Goal: Task Accomplishment & Management: Use online tool/utility

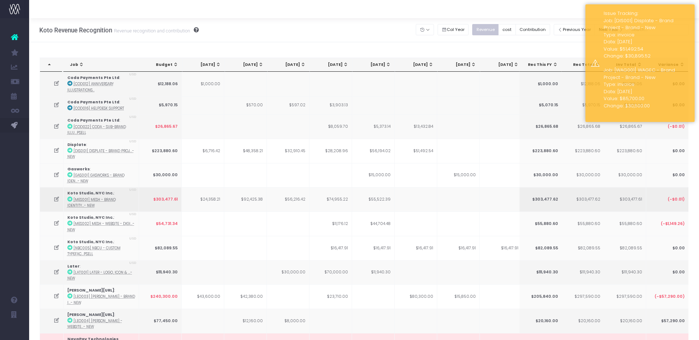
click at [56, 199] on icon at bounding box center [57, 199] width 6 height 6
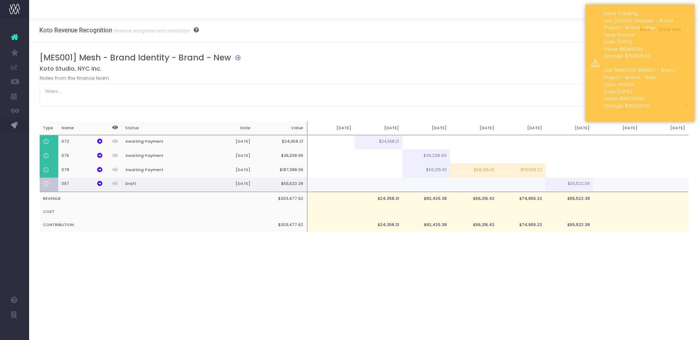
click at [615, 185] on td at bounding box center [617, 185] width 48 height 15
click at [561, 27] on div "Koto Revenue Recognition Revenue recognition and contribution Back Hide history…" at bounding box center [364, 30] width 670 height 24
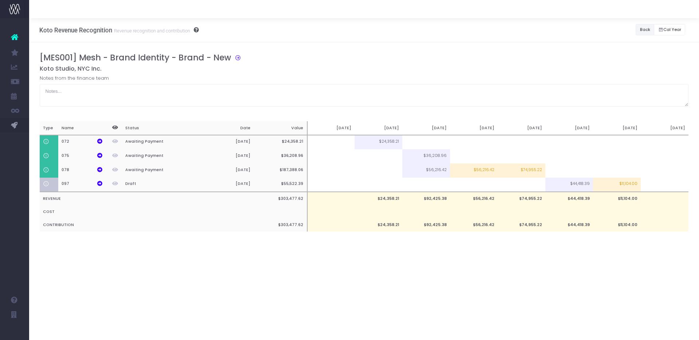
click at [640, 30] on button "Back" at bounding box center [645, 29] width 19 height 11
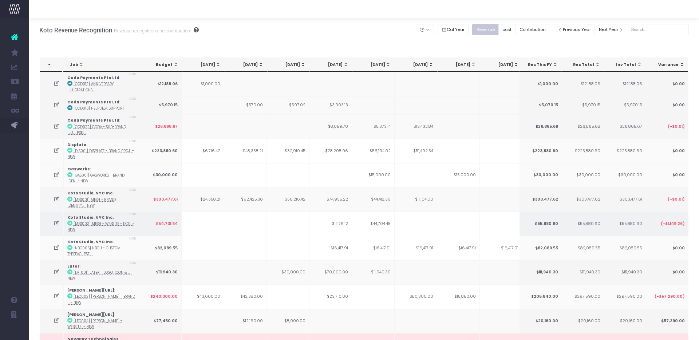
click at [54, 222] on icon at bounding box center [57, 223] width 6 height 6
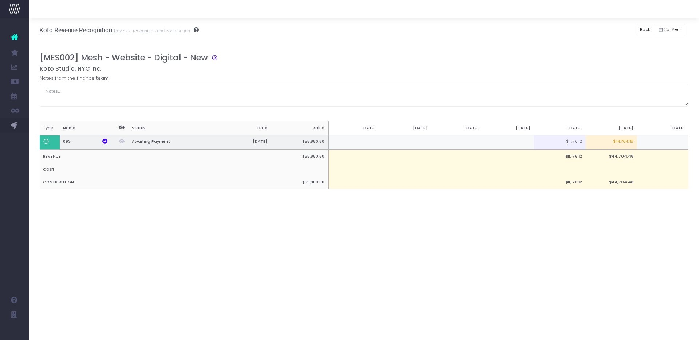
click at [619, 144] on td "$44,704.48" at bounding box center [611, 142] width 51 height 15
type input "33518"
click at [651, 142] on td at bounding box center [662, 142] width 51 height 15
click at [620, 142] on td "$33,518.00" at bounding box center [611, 142] width 51 height 15
type input "$33,518.00"
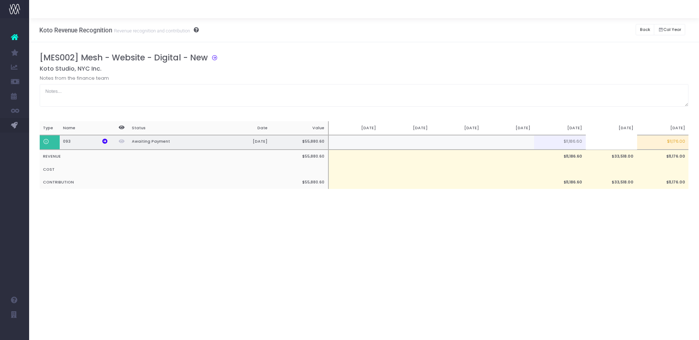
click at [681, 142] on td "$11,176.00" at bounding box center [662, 142] width 51 height 15
type input "$11,176.00"
drag, startPoint x: 503, startPoint y: 240, endPoint x: 473, endPoint y: 255, distance: 33.2
click at [501, 239] on div "Koto Revenue Recognition Revenue recognition and contribution Back Hide history…" at bounding box center [364, 179] width 670 height 322
click at [613, 140] on td at bounding box center [611, 142] width 51 height 15
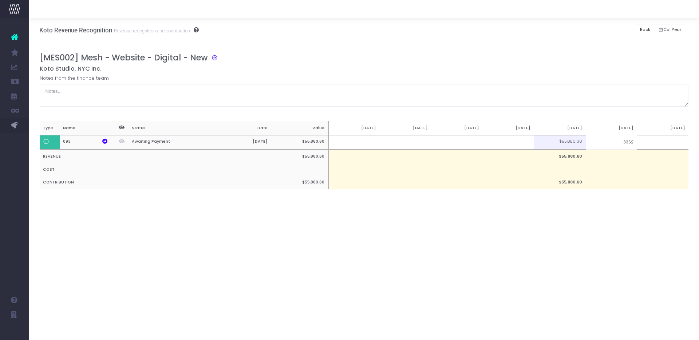
type input "33528"
click at [662, 142] on td at bounding box center [662, 142] width 51 height 15
type input "11176.48"
click at [581, 53] on div "[MES002] Mesh - Website - Digital - New" at bounding box center [367, 59] width 654 height 12
click at [639, 30] on button "Back" at bounding box center [645, 29] width 19 height 11
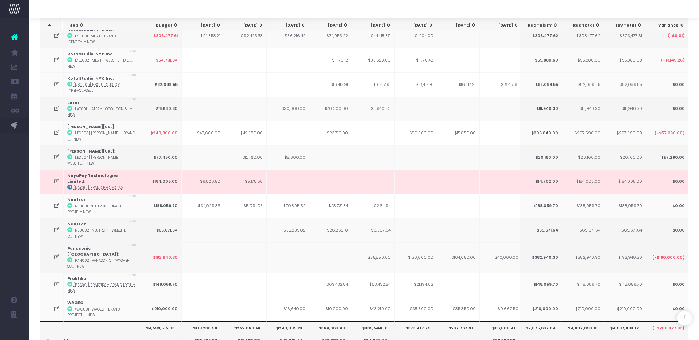
scroll to position [164, 0]
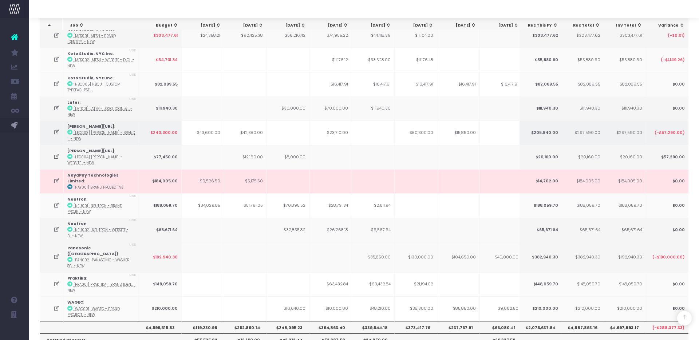
click at [55, 131] on icon at bounding box center [57, 132] width 6 height 6
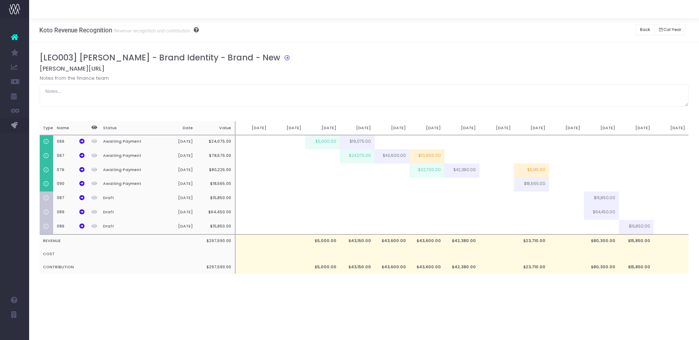
scroll to position [0, 0]
click at [567, 212] on td at bounding box center [566, 213] width 35 height 14
click at [614, 226] on td "$9,160.00" at bounding box center [601, 227] width 35 height 15
type input "$9,160.00"
click at [611, 277] on div "[LEO003] [PERSON_NAME] - Brand Identity - Brand - New [PERSON_NAME] Notes from …" at bounding box center [364, 171] width 649 height 236
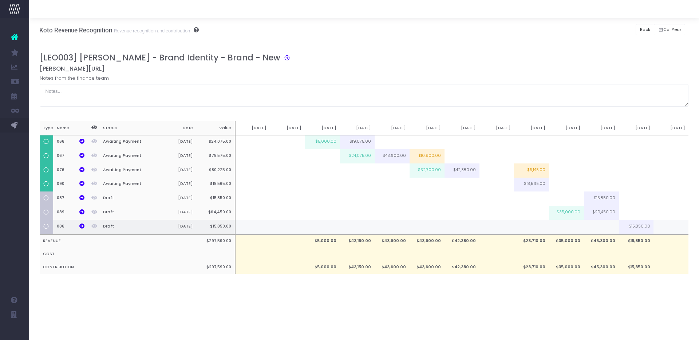
click at [608, 225] on td at bounding box center [601, 227] width 35 height 15
type input "6340"
click at [622, 292] on div "[LEO003] [PERSON_NAME] - Brand Identity - Brand - New [PERSON_NAME] Notes from …" at bounding box center [364, 170] width 670 height 256
click at [645, 29] on button "Back" at bounding box center [645, 29] width 19 height 11
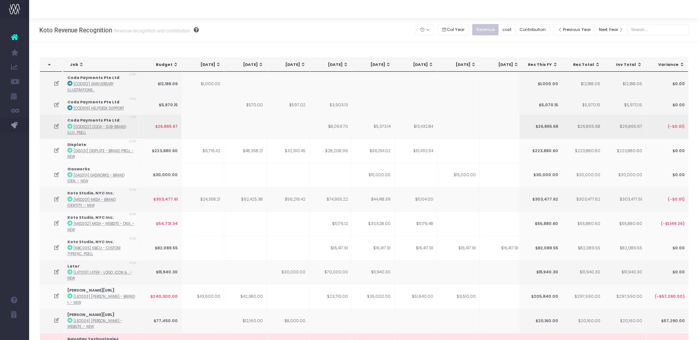
click at [55, 124] on icon at bounding box center [57, 126] width 6 height 6
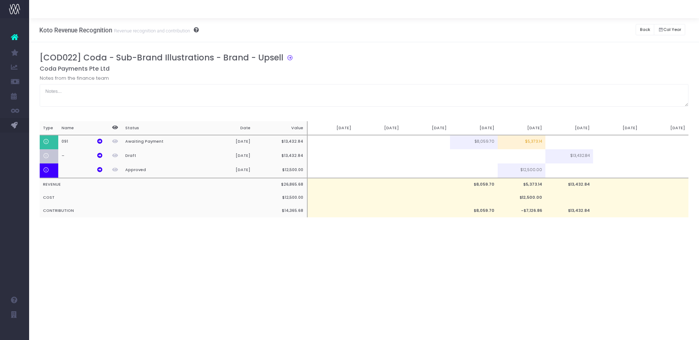
click at [529, 157] on td at bounding box center [522, 156] width 48 height 14
click at [526, 228] on div "[COD022] Coda - Sub-Brand Illustrations - Brand - Upsell Coda Payments Pte Ltd …" at bounding box center [364, 142] width 649 height 179
click at [637, 32] on button "Back" at bounding box center [645, 29] width 19 height 11
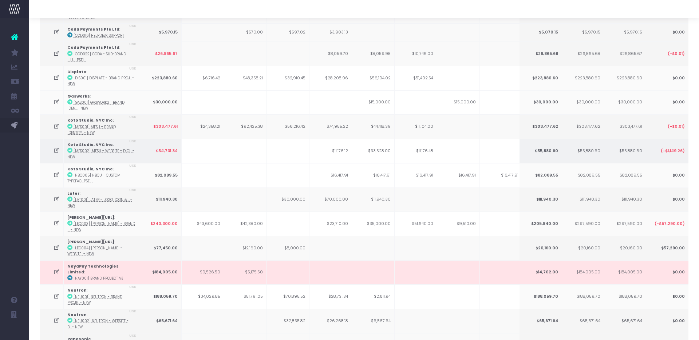
scroll to position [154, 0]
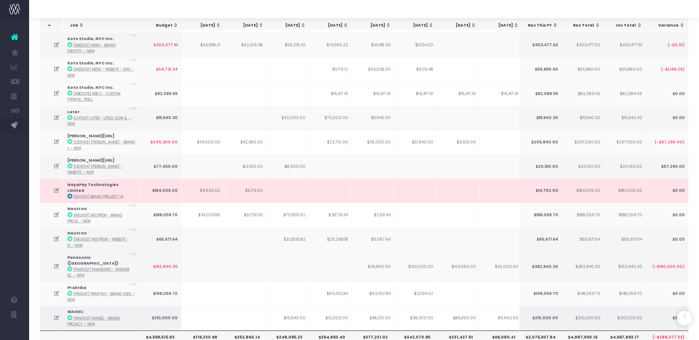
click at [55, 315] on icon at bounding box center [57, 318] width 6 height 6
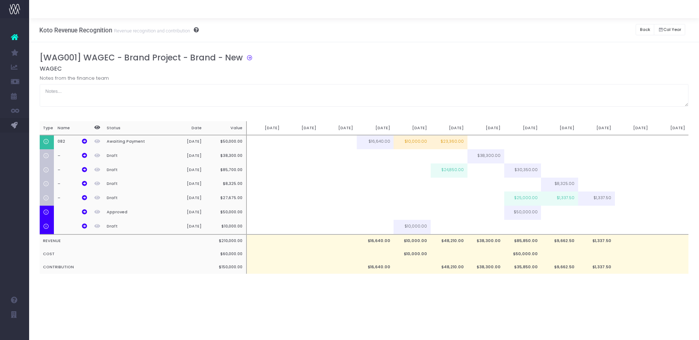
scroll to position [0, 0]
click at [449, 143] on td "$23,360.00" at bounding box center [449, 142] width 37 height 15
type input "$23,360.00"
click at [487, 144] on td at bounding box center [485, 142] width 37 height 15
click at [488, 144] on input at bounding box center [485, 142] width 37 height 15
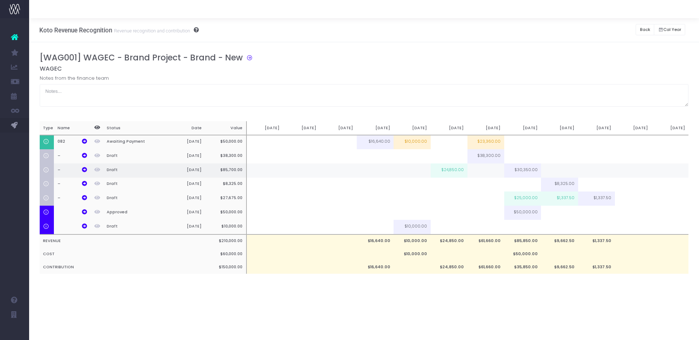
click at [454, 172] on td "$24,850.00" at bounding box center [449, 170] width 37 height 14
type input "$24,850.00"
click at [479, 308] on div "Koto Revenue Recognition Revenue recognition and contribution Back Hide history…" at bounding box center [364, 179] width 670 height 322
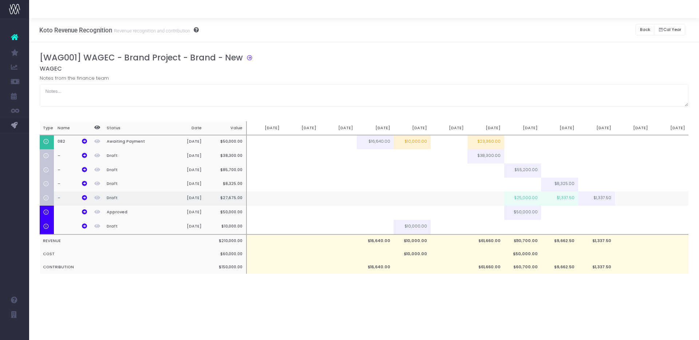
drag, startPoint x: 562, startPoint y: 198, endPoint x: 526, endPoint y: 199, distance: 36.1
click at [561, 198] on td "$1,337.50" at bounding box center [559, 198] width 37 height 14
type input "$1,337.50"
click at [523, 199] on td "$25,000.00" at bounding box center [522, 198] width 37 height 14
type input "$25,000.00"
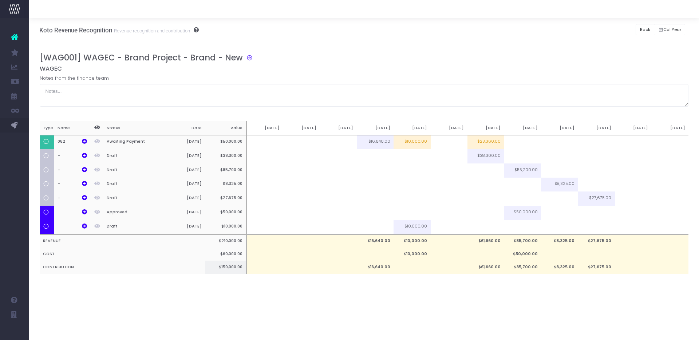
click at [590, 274] on td "$27,675.00" at bounding box center [596, 267] width 37 height 13
click at [630, 201] on td at bounding box center [633, 198] width 37 height 14
drag, startPoint x: 633, startPoint y: 198, endPoint x: 634, endPoint y: 190, distance: 8.4
click at [633, 198] on td "$1,337.50" at bounding box center [633, 198] width 37 height 14
type input "$1,337.50"
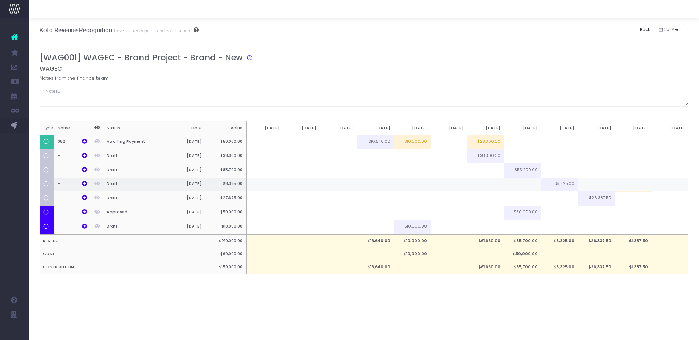
click at [634, 185] on td at bounding box center [633, 185] width 37 height 14
type input "1337.5"
click at [597, 184] on td at bounding box center [596, 185] width 37 height 14
type input "1337.5"
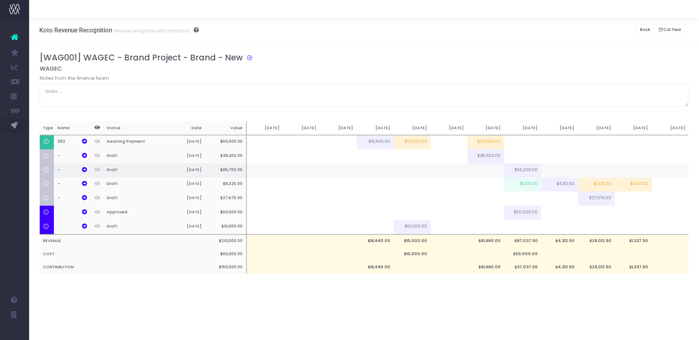
click at [494, 173] on td at bounding box center [485, 170] width 37 height 14
click at [491, 166] on td "$20,750.00" at bounding box center [485, 170] width 37 height 14
type input "20690"
click at [568, 201] on td at bounding box center [559, 198] width 37 height 14
type input "9512.5"
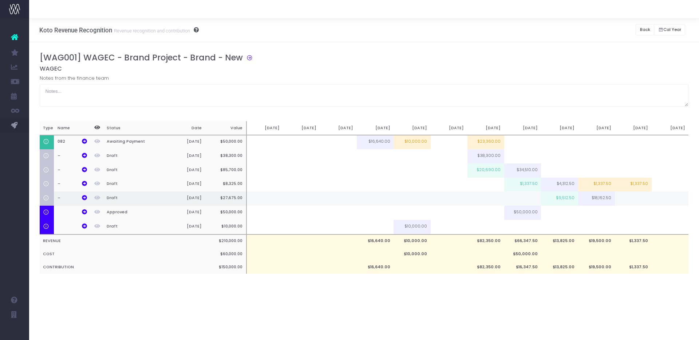
click at [526, 200] on td at bounding box center [522, 198] width 37 height 14
type input "18162.5"
click at [399, 281] on div "[WAG001] WAGEC - Brand Project - Brand - New WAGEC Notes from the finance team …" at bounding box center [364, 171] width 649 height 236
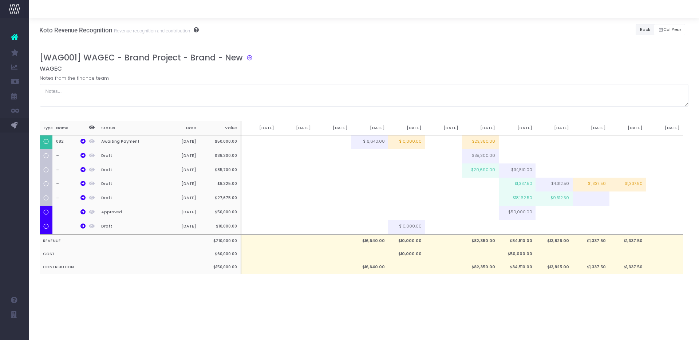
drag, startPoint x: 644, startPoint y: 28, endPoint x: 642, endPoint y: 41, distance: 13.9
click at [644, 28] on button "Back" at bounding box center [645, 29] width 19 height 11
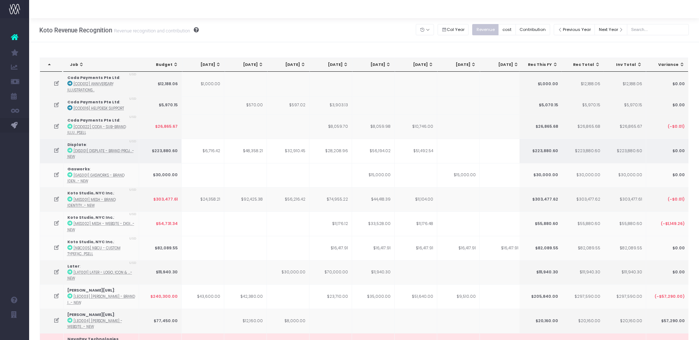
click at [56, 150] on icon at bounding box center [57, 150] width 6 height 6
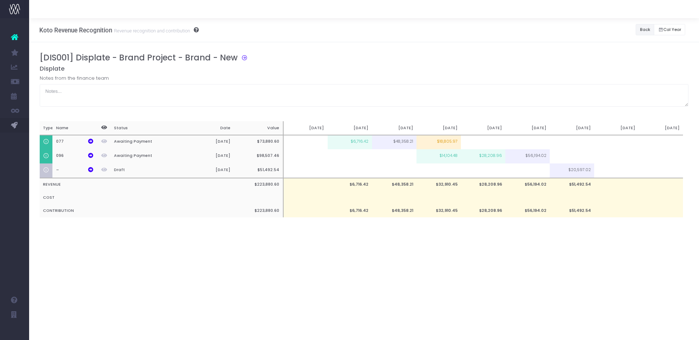
click at [642, 28] on button "Back" at bounding box center [645, 29] width 19 height 11
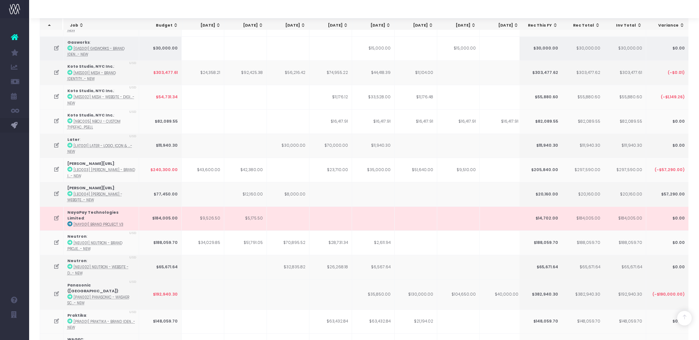
scroll to position [209, 0]
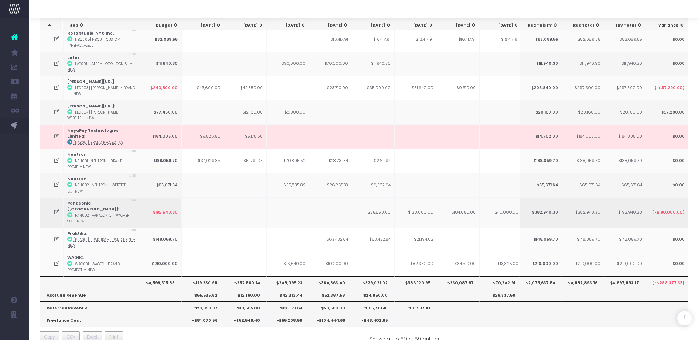
click at [56, 209] on icon at bounding box center [57, 212] width 6 height 6
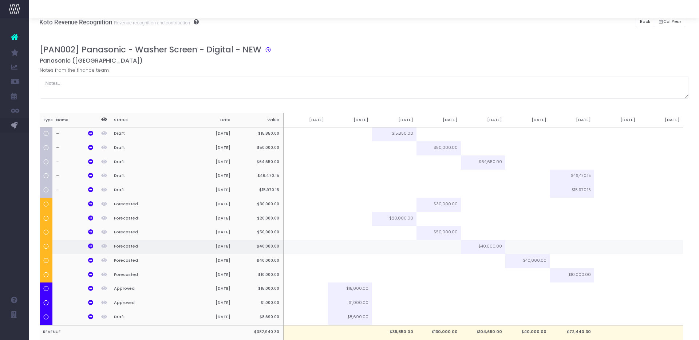
scroll to position [0, 0]
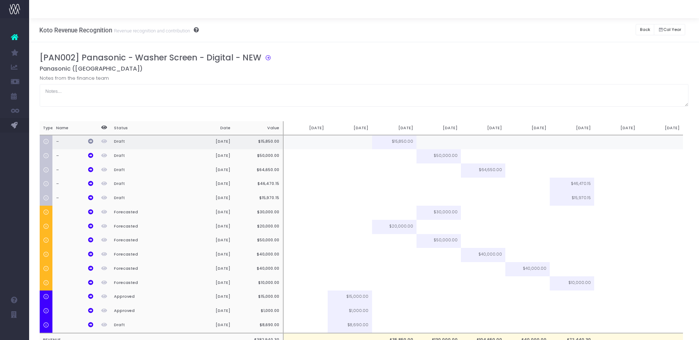
click at [91, 142] on icon at bounding box center [90, 141] width 5 height 5
click at [365, 142] on td at bounding box center [350, 142] width 44 height 15
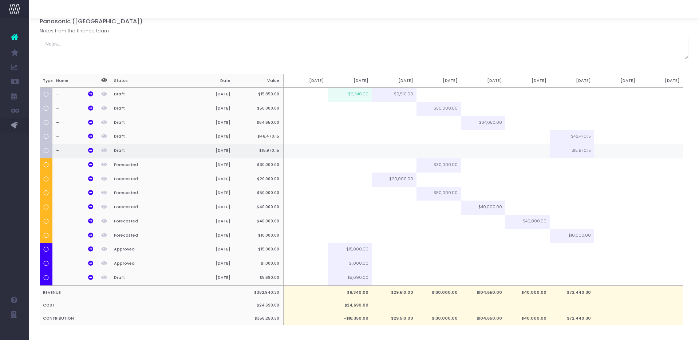
scroll to position [60, 0]
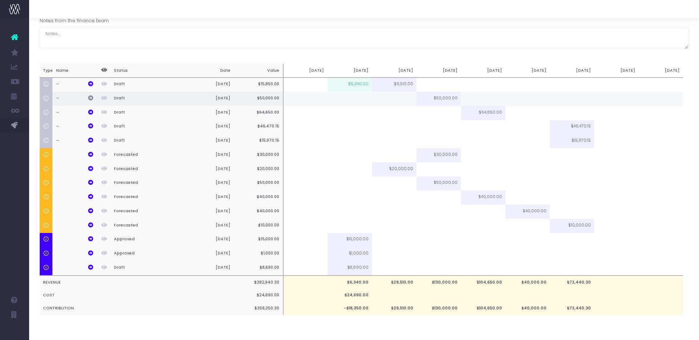
click at [90, 95] on icon at bounding box center [90, 97] width 5 height 5
click at [350, 82] on td "$6,340.00" at bounding box center [350, 85] width 44 height 15
type input "$6,340.00"
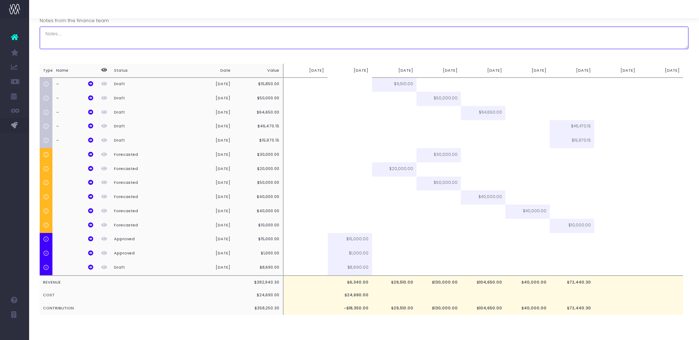
click at [414, 37] on textarea at bounding box center [364, 38] width 649 height 23
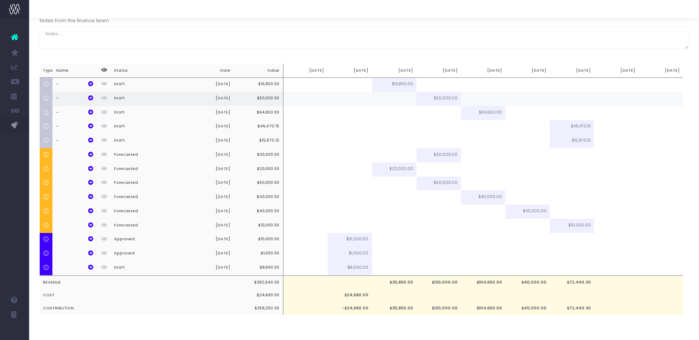
click at [405, 95] on td at bounding box center [394, 99] width 44 height 14
click at [428, 82] on td at bounding box center [438, 85] width 44 height 15
type input "7354.4"
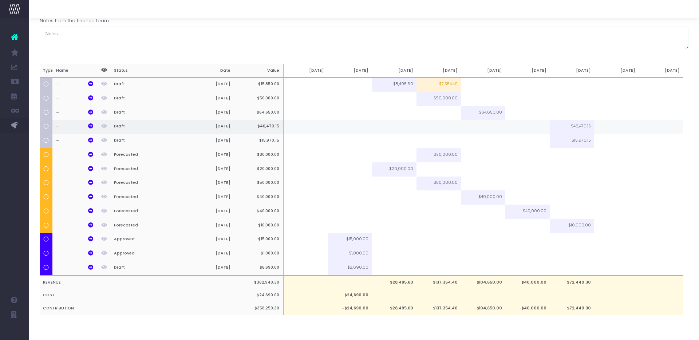
click at [535, 125] on td at bounding box center [527, 127] width 44 height 14
click at [445, 85] on td "$7,354.40" at bounding box center [438, 85] width 44 height 15
type input "$7,354.40"
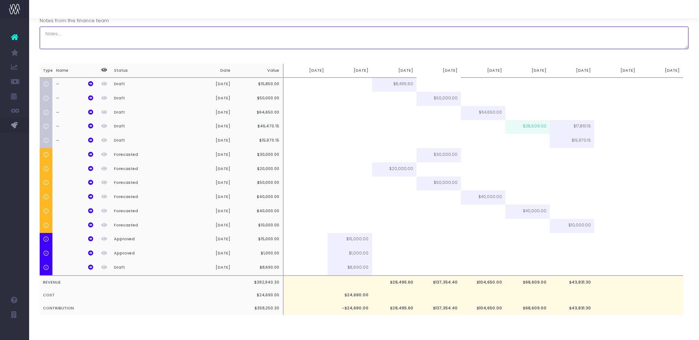
click at [520, 33] on textarea at bounding box center [364, 38] width 649 height 23
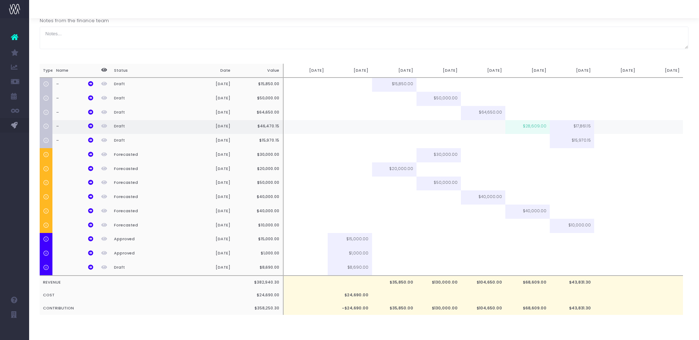
click at [538, 123] on td "$28,609.00" at bounding box center [527, 127] width 44 height 14
type input "$28,609.00"
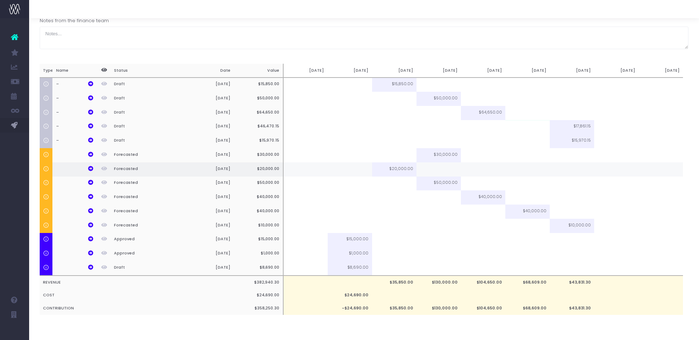
scroll to position [0, 0]
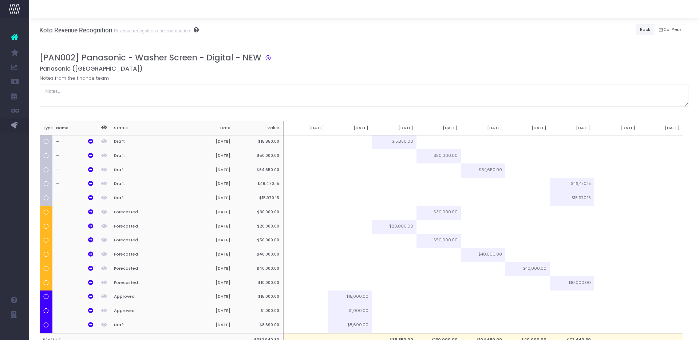
click at [642, 28] on button "Back" at bounding box center [645, 29] width 19 height 11
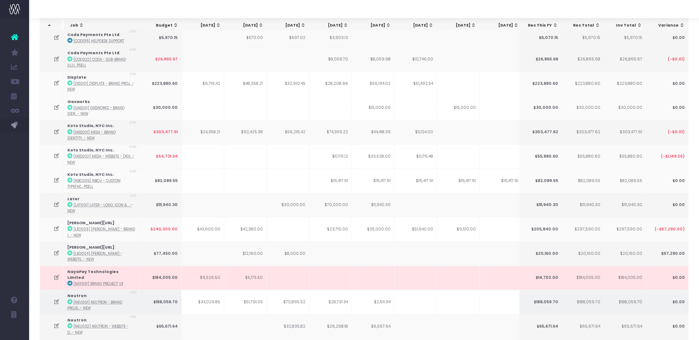
scroll to position [52, 0]
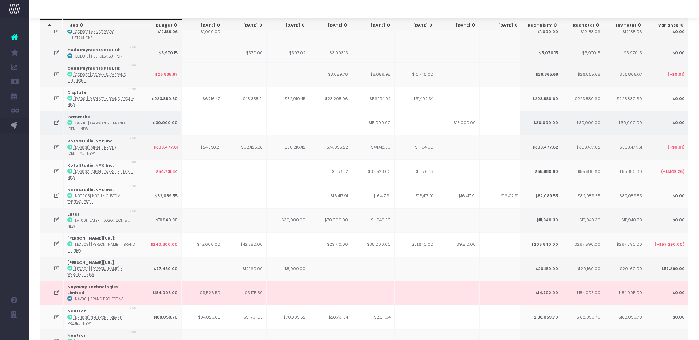
click at [57, 123] on icon at bounding box center [57, 123] width 6 height 6
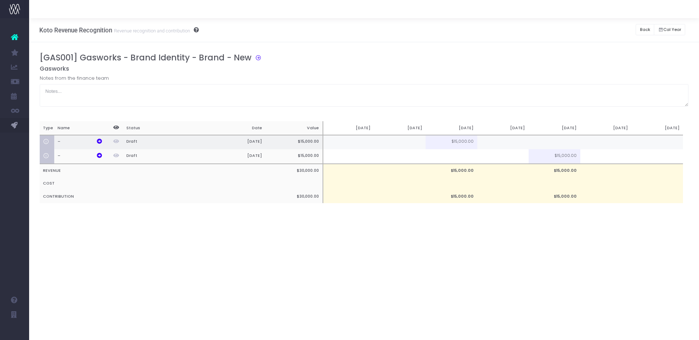
click at [558, 141] on td at bounding box center [554, 142] width 51 height 15
click at [545, 139] on td "$115,000.00" at bounding box center [554, 142] width 51 height 15
type input "15000"
click at [644, 26] on button "Back" at bounding box center [645, 29] width 19 height 11
